Goal: Information Seeking & Learning: Learn about a topic

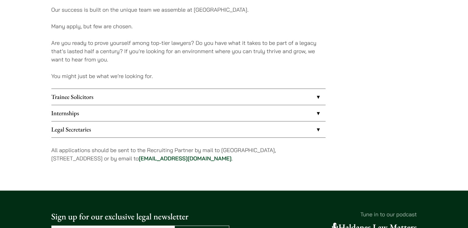
scroll to position [488, 0]
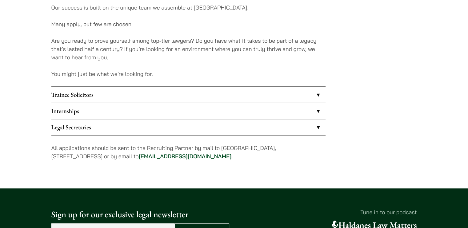
click at [116, 107] on link "Internships" at bounding box center [188, 111] width 274 height 16
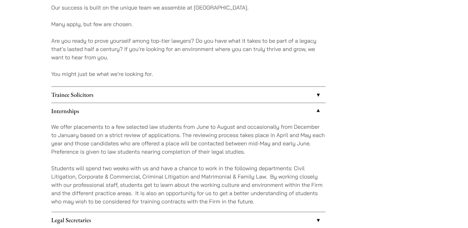
scroll to position [550, 0]
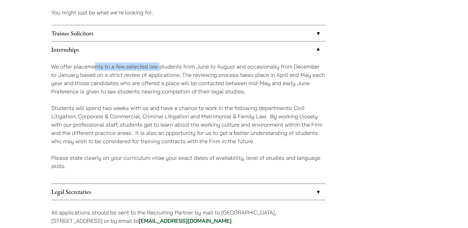
drag, startPoint x: 96, startPoint y: 66, endPoint x: 160, endPoint y: 64, distance: 63.7
click at [160, 64] on p "We offer placements to a few selected law students from June to August and occa…" at bounding box center [188, 78] width 274 height 33
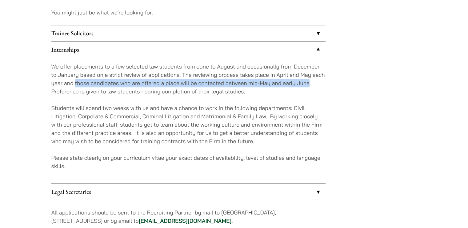
drag, startPoint x: 76, startPoint y: 86, endPoint x: 309, endPoint y: 83, distance: 233.2
click at [309, 83] on p "We offer placements to a few selected law students from June to August and occa…" at bounding box center [188, 78] width 274 height 33
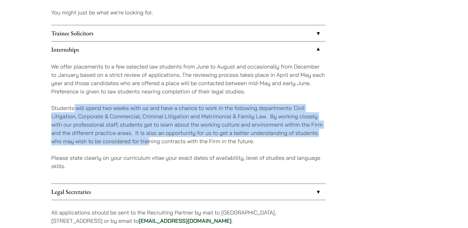
drag, startPoint x: 73, startPoint y: 108, endPoint x: 149, endPoint y: 141, distance: 82.3
click at [149, 141] on p "Students will spend two weeks with us and have a chance to work in the followin…" at bounding box center [188, 125] width 274 height 42
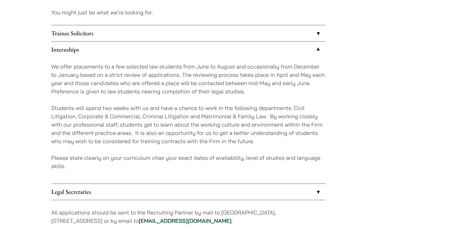
click at [130, 165] on p "Please state clearly on your curriculum vitae your exact dates of availability,…" at bounding box center [188, 162] width 274 height 17
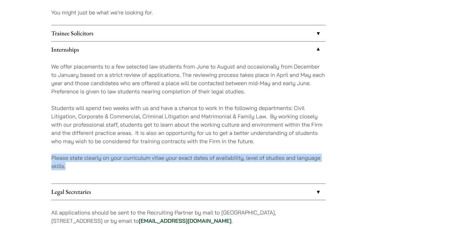
drag, startPoint x: 122, startPoint y: 167, endPoint x: 43, endPoint y: 160, distance: 79.1
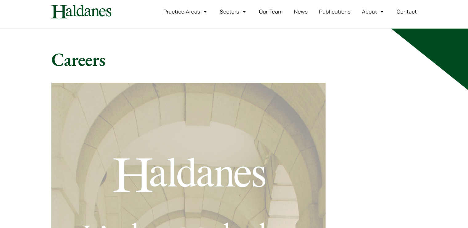
scroll to position [0, 0]
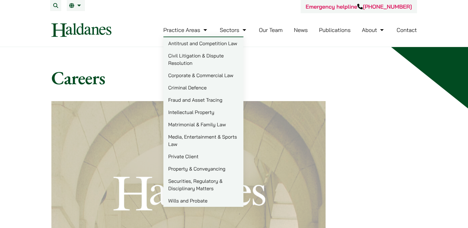
click at [194, 88] on link "Criminal Defence" at bounding box center [203, 88] width 80 height 12
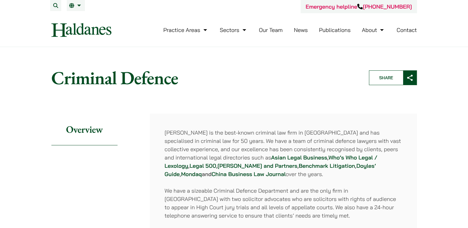
click at [261, 32] on link "Our Team" at bounding box center [271, 29] width 24 height 7
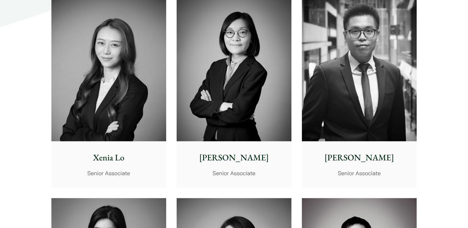
scroll to position [1623, 0]
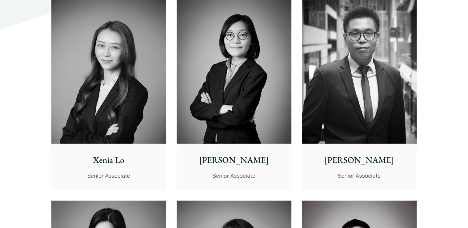
click at [89, 110] on img at bounding box center [108, 72] width 115 height 144
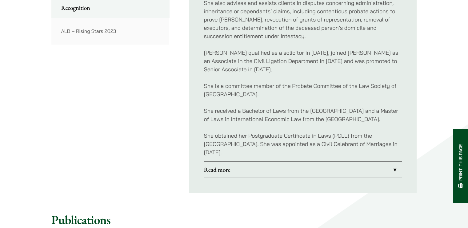
scroll to position [493, 0]
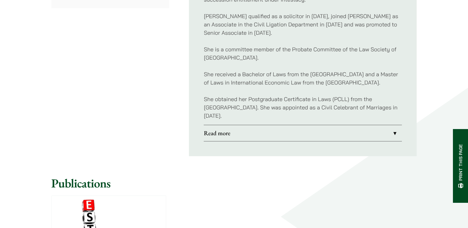
click at [251, 134] on link "Read more" at bounding box center [303, 133] width 198 height 16
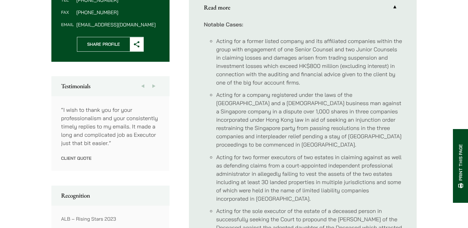
scroll to position [269, 0]
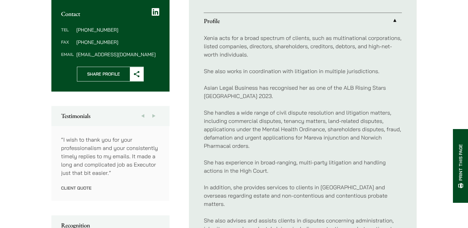
scroll to position [236, 0]
